Goal: Task Accomplishment & Management: Complete application form

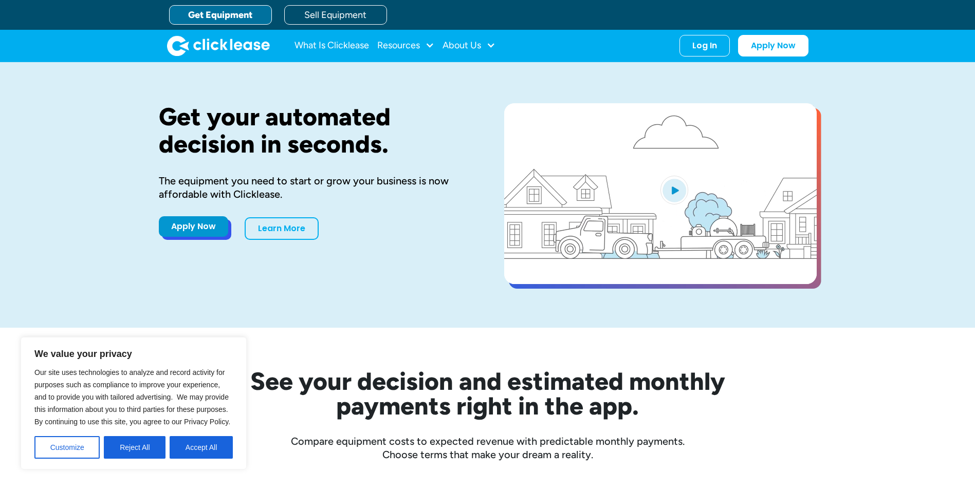
click at [183, 232] on link "Apply Now" at bounding box center [193, 226] width 69 height 21
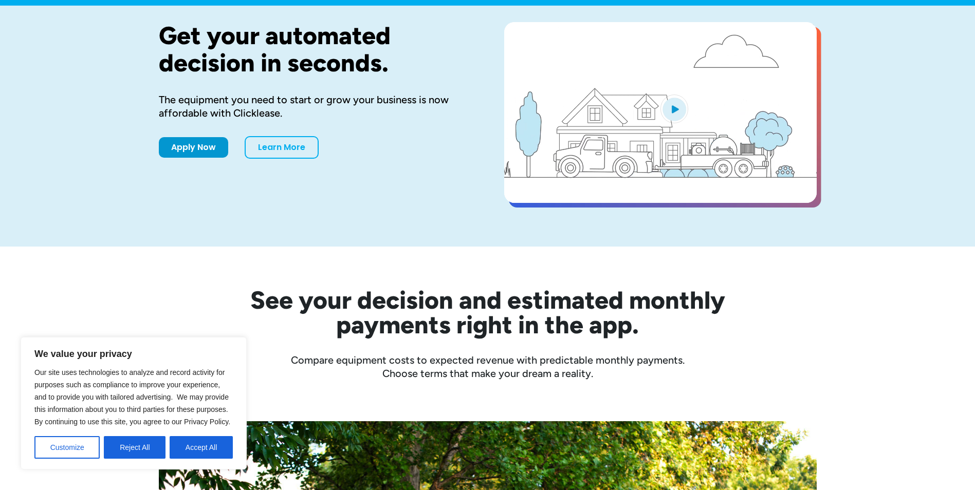
scroll to position [103, 0]
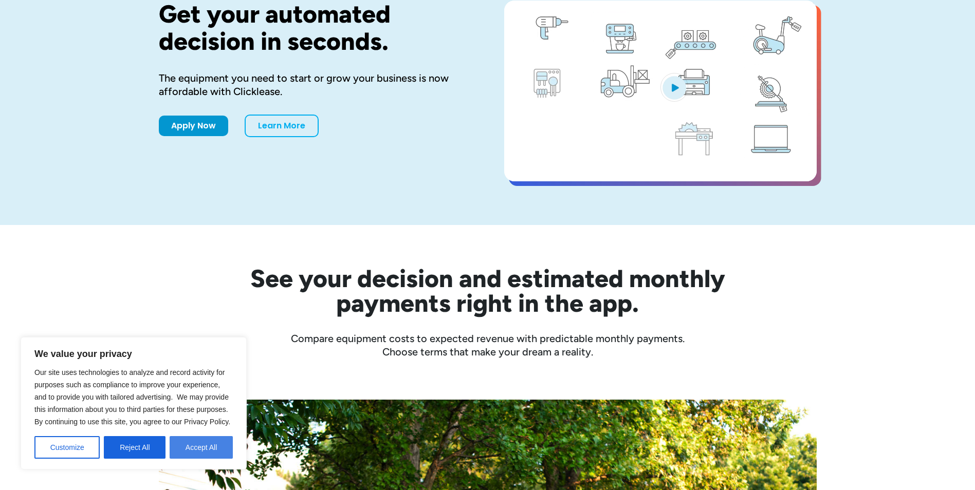
click at [206, 443] on button "Accept All" at bounding box center [201, 447] width 63 height 23
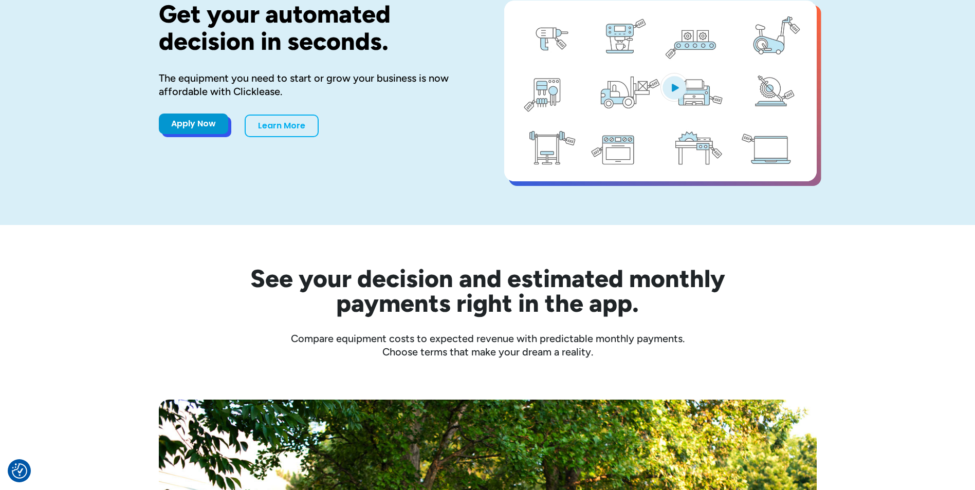
click at [189, 119] on link "Apply Now" at bounding box center [193, 124] width 69 height 21
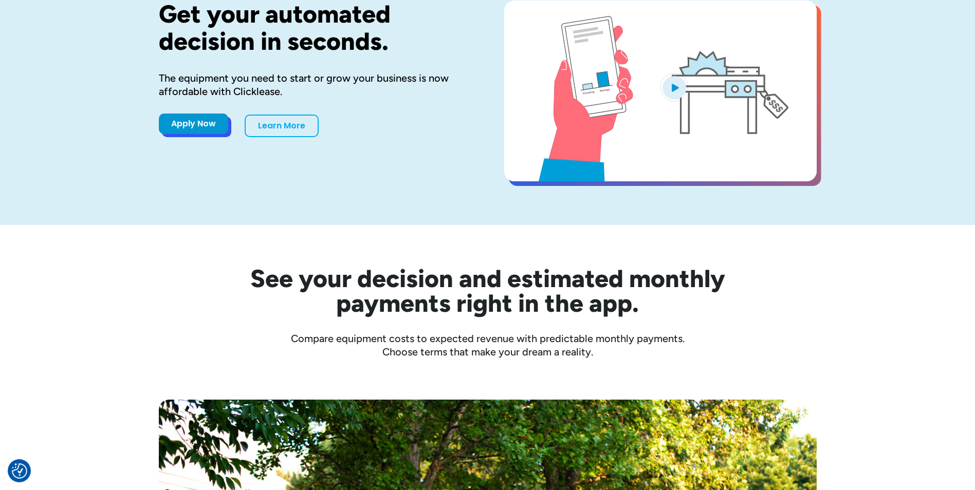
click at [182, 122] on link "Apply Now" at bounding box center [193, 124] width 69 height 21
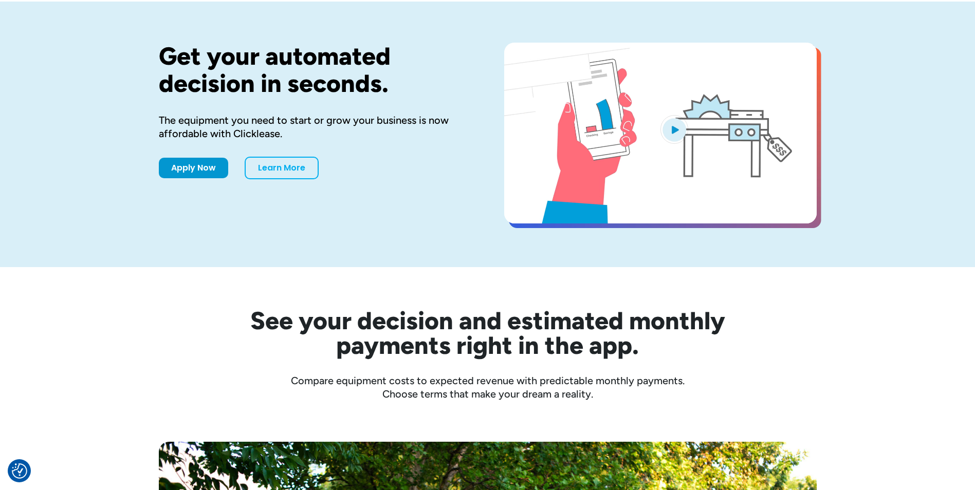
scroll to position [0, 0]
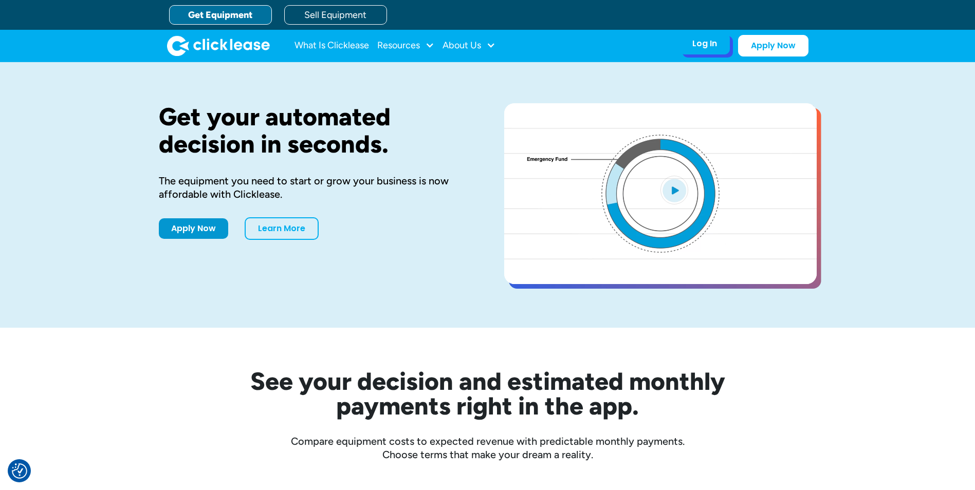
click at [700, 48] on div "Log In" at bounding box center [704, 44] width 25 height 10
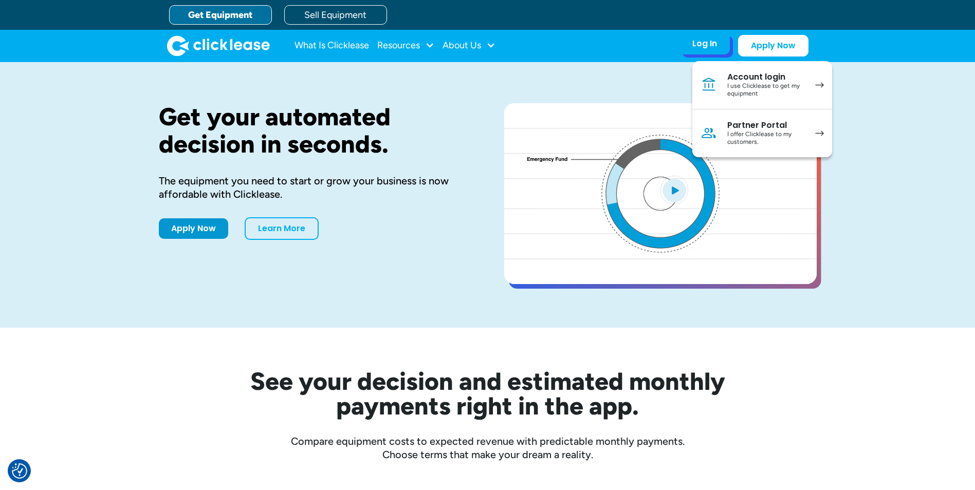
drag, startPoint x: 746, startPoint y: 86, endPoint x: 752, endPoint y: 86, distance: 6.2
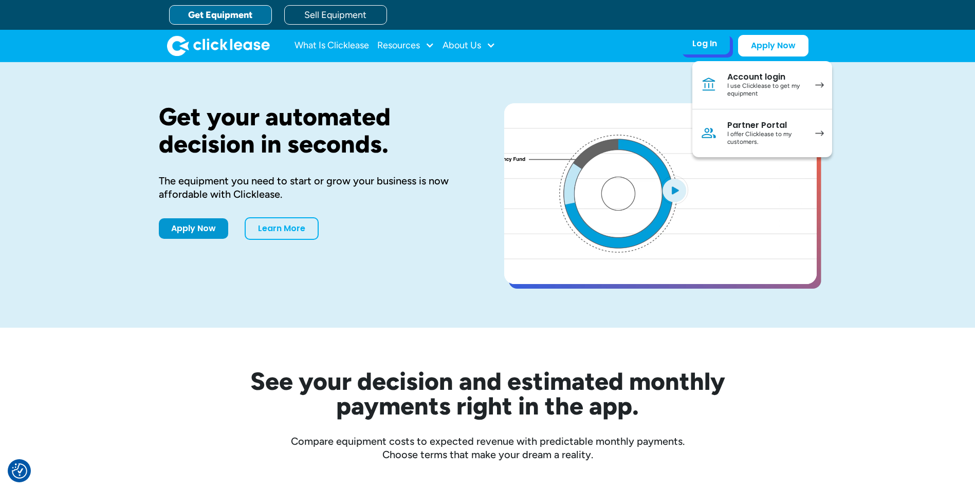
click at [746, 86] on div "I use Clicklease to get my equipment" at bounding box center [766, 90] width 78 height 16
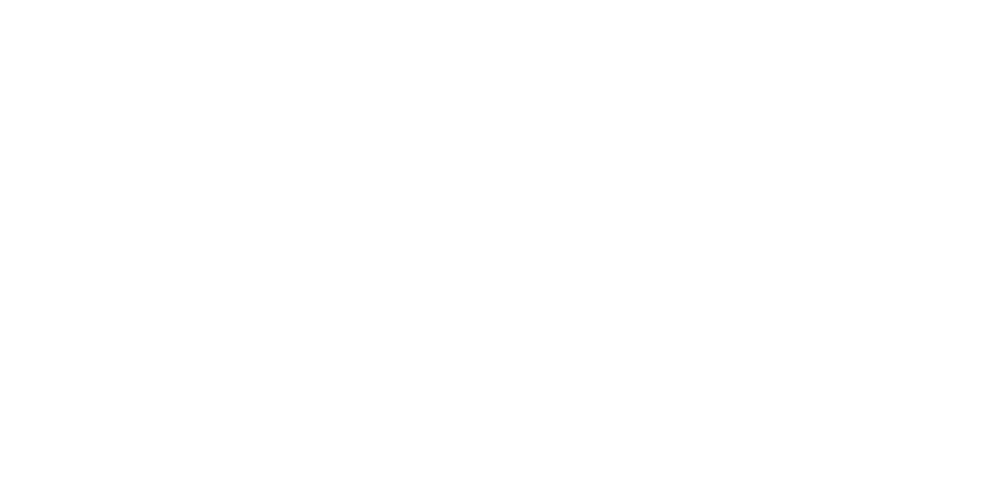
drag, startPoint x: 917, startPoint y: 176, endPoint x: 908, endPoint y: 174, distance: 9.4
click at [917, 0] on html at bounding box center [491, 0] width 983 height 0
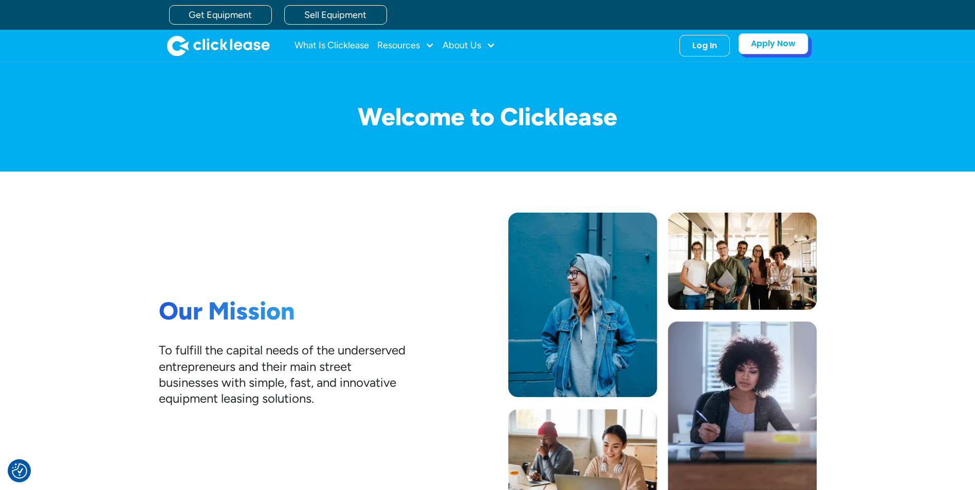
drag, startPoint x: 795, startPoint y: 36, endPoint x: 800, endPoint y: 40, distance: 5.5
click at [795, 36] on link "Apply Now" at bounding box center [773, 44] width 70 height 22
